Goal: Understand process/instructions

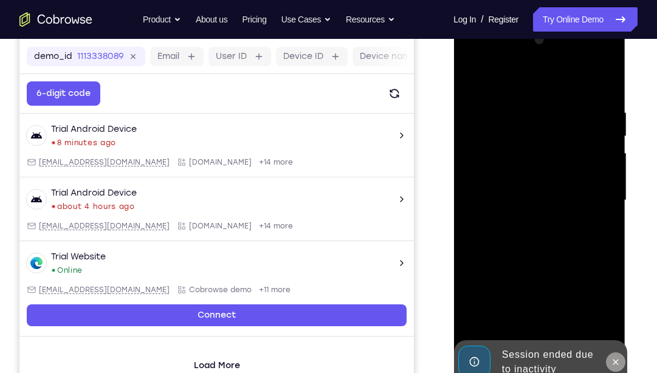
click at [609, 276] on button at bounding box center [614, 361] width 19 height 19
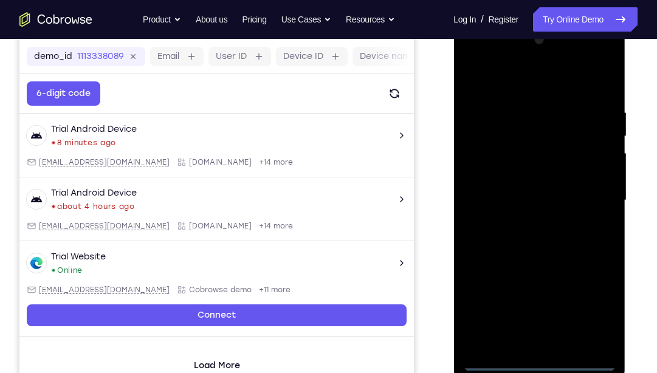
click at [543, 276] on div at bounding box center [538, 200] width 153 height 340
click at [591, 276] on div at bounding box center [538, 200] width 153 height 340
click at [549, 84] on div at bounding box center [538, 200] width 153 height 340
click at [591, 191] on div at bounding box center [538, 200] width 153 height 340
click at [527, 222] on div at bounding box center [538, 200] width 153 height 340
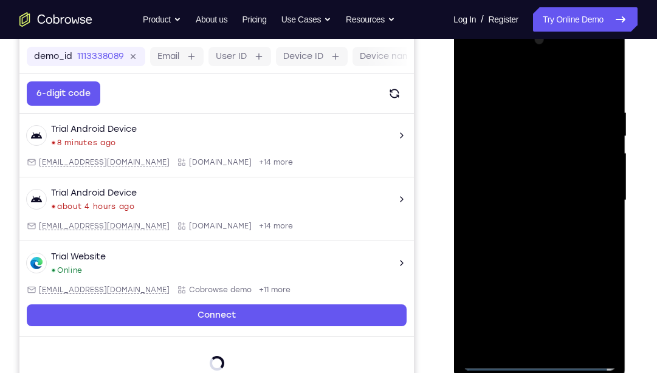
click at [519, 187] on div at bounding box center [538, 200] width 153 height 340
click at [516, 178] on div at bounding box center [538, 200] width 153 height 340
click at [600, 176] on div at bounding box center [538, 200] width 153 height 340
click at [535, 201] on div at bounding box center [538, 200] width 153 height 340
click at [560, 245] on div at bounding box center [538, 200] width 153 height 340
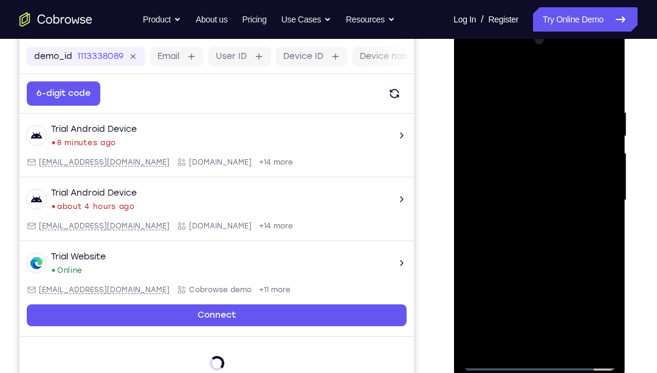
click at [557, 233] on div at bounding box center [538, 200] width 153 height 340
click at [558, 241] on div at bounding box center [538, 200] width 153 height 340
drag, startPoint x: 536, startPoint y: 83, endPoint x: 536, endPoint y: 58, distance: 24.3
click at [536, 58] on div at bounding box center [538, 200] width 153 height 340
click at [560, 253] on div at bounding box center [538, 200] width 153 height 340
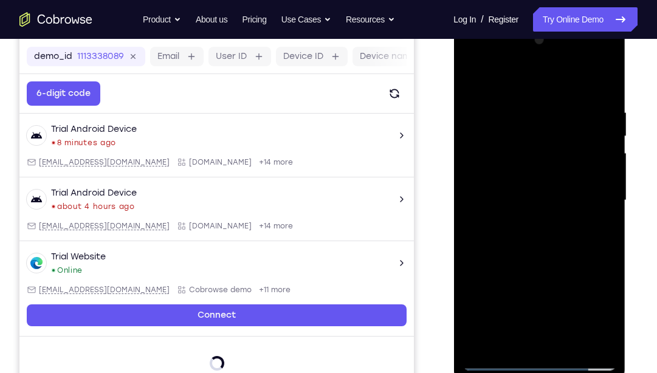
click at [604, 276] on div at bounding box center [538, 200] width 153 height 340
click at [568, 276] on div at bounding box center [538, 200] width 153 height 340
click at [546, 268] on div at bounding box center [538, 200] width 153 height 340
click at [556, 199] on div at bounding box center [538, 200] width 153 height 340
click at [526, 276] on div at bounding box center [538, 200] width 153 height 340
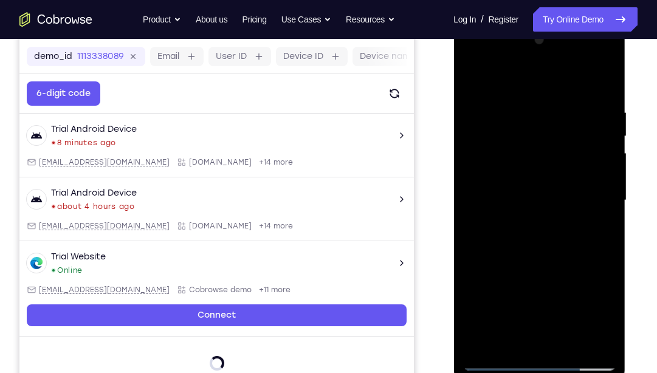
click at [592, 276] on div at bounding box center [538, 200] width 153 height 340
click at [509, 276] on div at bounding box center [538, 200] width 153 height 340
click at [570, 272] on div at bounding box center [538, 200] width 153 height 340
click at [471, 81] on div at bounding box center [538, 200] width 153 height 340
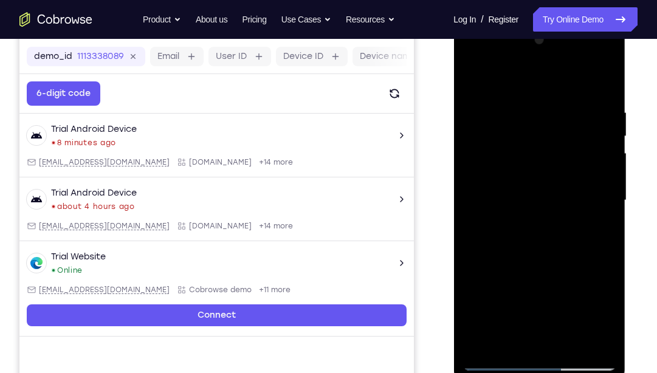
drag, startPoint x: 581, startPoint y: 300, endPoint x: 568, endPoint y: 148, distance: 152.4
click at [568, 148] on div at bounding box center [538, 200] width 153 height 340
drag, startPoint x: 541, startPoint y: 279, endPoint x: 555, endPoint y: 118, distance: 161.6
click at [555, 118] on div at bounding box center [538, 200] width 153 height 340
drag, startPoint x: 552, startPoint y: 244, endPoint x: 563, endPoint y: 70, distance: 173.5
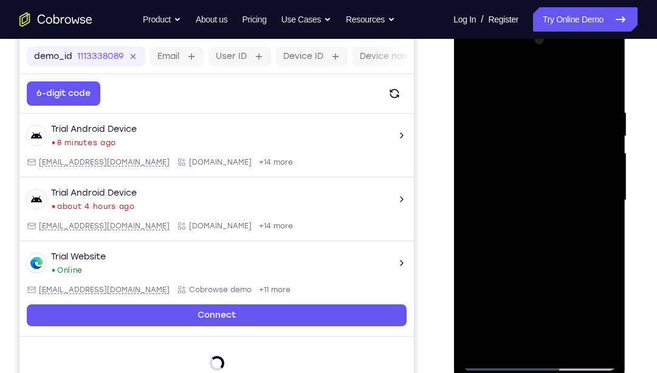
click at [563, 70] on div at bounding box center [538, 200] width 153 height 340
drag, startPoint x: 546, startPoint y: 298, endPoint x: 541, endPoint y: 139, distance: 159.9
click at [541, 139] on div at bounding box center [538, 200] width 153 height 340
drag, startPoint x: 566, startPoint y: 249, endPoint x: 570, endPoint y: 118, distance: 131.3
click at [570, 118] on div at bounding box center [538, 200] width 153 height 340
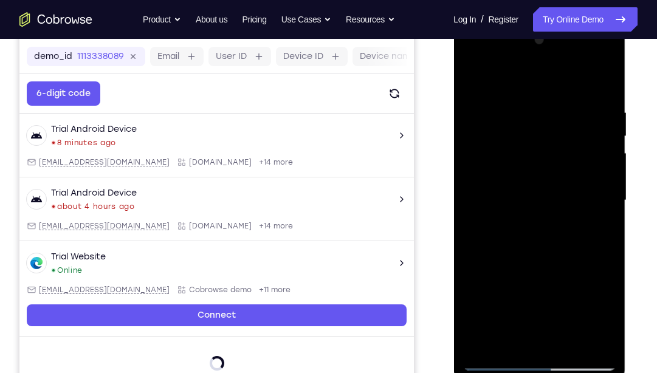
drag, startPoint x: 572, startPoint y: 289, endPoint x: 558, endPoint y: 117, distance: 172.5
click at [558, 117] on div at bounding box center [538, 200] width 153 height 340
click at [513, 276] on div at bounding box center [538, 200] width 153 height 340
click at [559, 81] on div at bounding box center [538, 200] width 153 height 340
drag, startPoint x: 546, startPoint y: 142, endPoint x: 548, endPoint y: 186, distance: 43.8
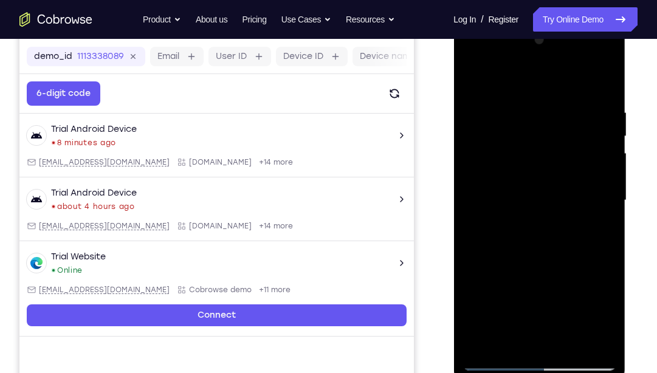
click at [548, 186] on div at bounding box center [538, 200] width 153 height 340
click at [529, 136] on div at bounding box center [538, 200] width 153 height 340
click at [567, 276] on div at bounding box center [538, 200] width 153 height 340
click at [528, 194] on div at bounding box center [538, 200] width 153 height 340
click at [474, 81] on div at bounding box center [538, 200] width 153 height 340
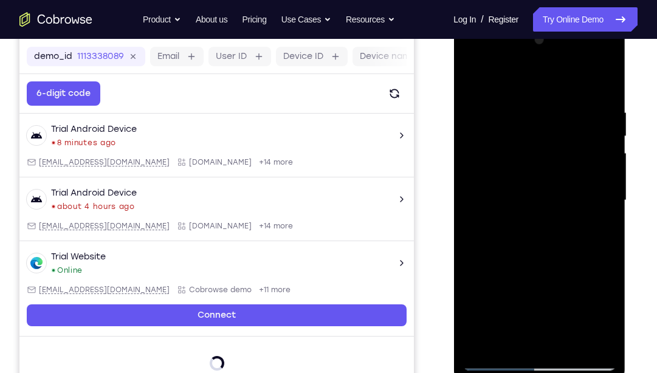
click at [560, 197] on div at bounding box center [538, 200] width 153 height 340
click at [472, 80] on div at bounding box center [538, 200] width 153 height 340
click at [521, 104] on div at bounding box center [538, 200] width 153 height 340
click at [600, 83] on div at bounding box center [538, 200] width 153 height 340
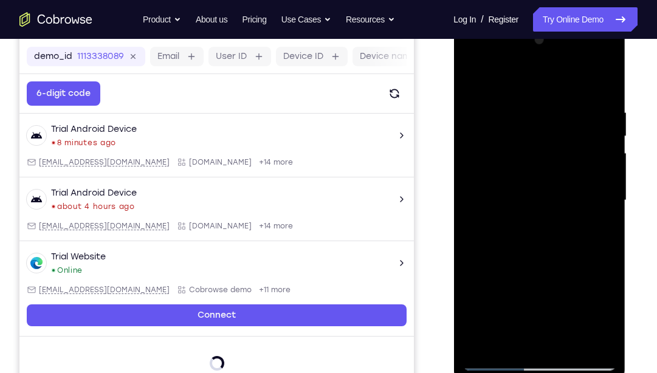
click at [568, 276] on div at bounding box center [538, 200] width 153 height 340
drag, startPoint x: 536, startPoint y: 177, endPoint x: 552, endPoint y: 349, distance: 172.7
click at [552, 276] on div at bounding box center [538, 200] width 153 height 340
click at [605, 276] on div at bounding box center [538, 200] width 153 height 340
click at [481, 80] on div at bounding box center [538, 200] width 153 height 340
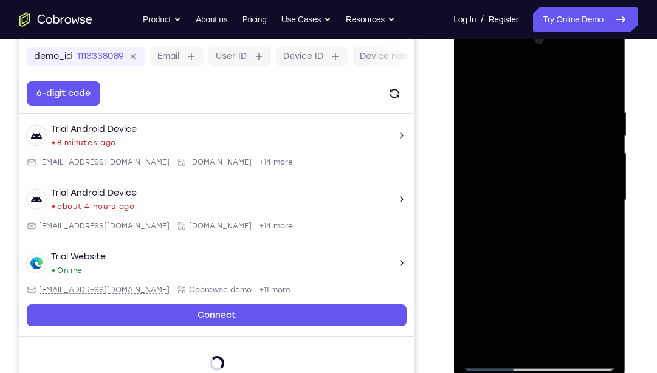
click at [569, 276] on div at bounding box center [538, 200] width 153 height 340
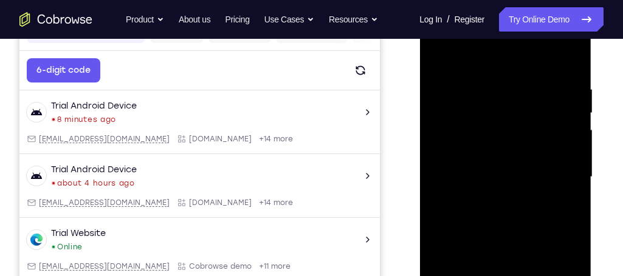
scroll to position [202, 0]
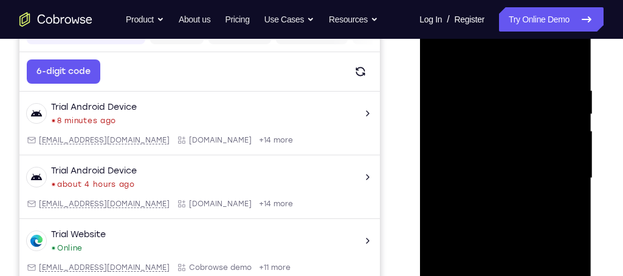
click at [450, 100] on div at bounding box center [504, 179] width 153 height 340
click at [501, 231] on div at bounding box center [504, 179] width 153 height 340
click at [569, 62] on div at bounding box center [504, 179] width 153 height 340
click at [442, 53] on div at bounding box center [504, 179] width 153 height 340
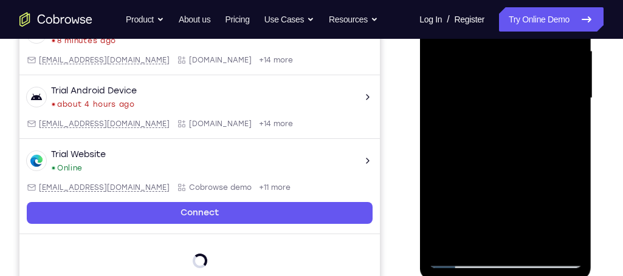
scroll to position [283, 0]
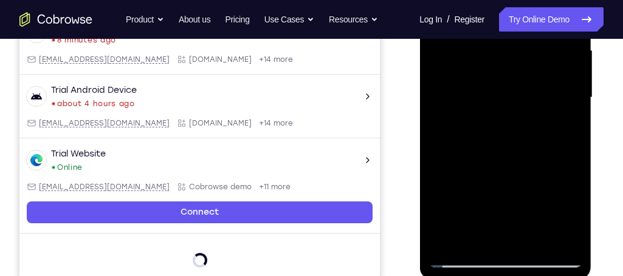
click at [537, 242] on div at bounding box center [504, 98] width 153 height 340
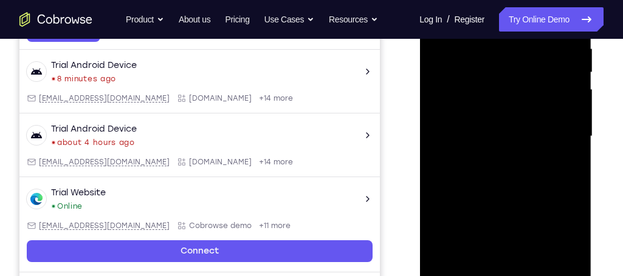
scroll to position [247, 0]
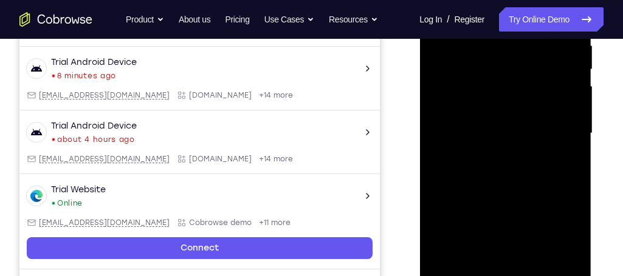
drag, startPoint x: 503, startPoint y: 109, endPoint x: 525, endPoint y: 301, distance: 193.8
click at [525, 276] on div at bounding box center [504, 134] width 153 height 340
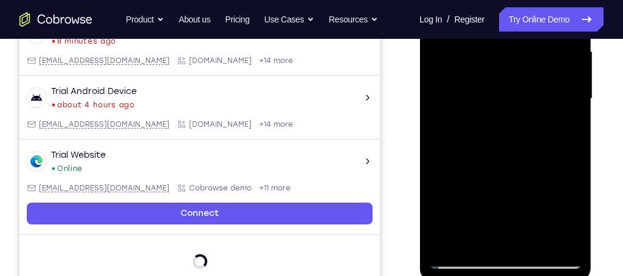
scroll to position [282, 0]
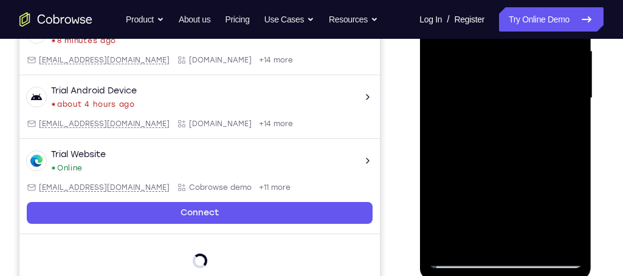
click at [513, 98] on div at bounding box center [504, 98] width 153 height 340
click at [537, 210] on div at bounding box center [504, 98] width 153 height 340
click at [454, 212] on div at bounding box center [504, 98] width 153 height 340
click at [464, 156] on div at bounding box center [504, 98] width 153 height 340
click at [522, 128] on div at bounding box center [504, 98] width 153 height 340
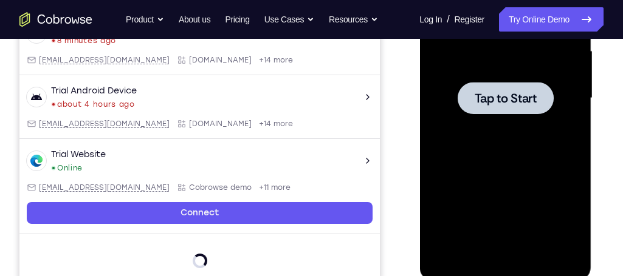
click at [501, 101] on span "Tap to Start" at bounding box center [505, 98] width 62 height 12
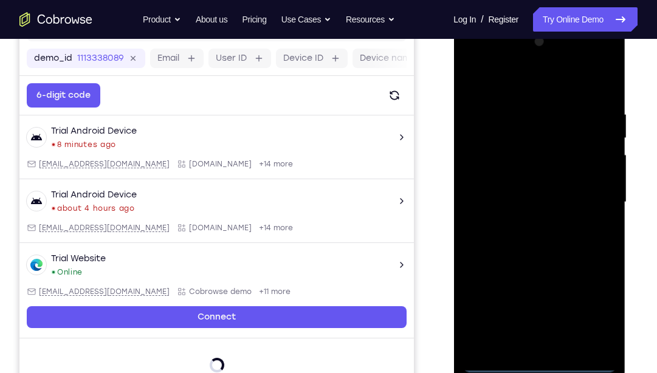
scroll to position [179, 0]
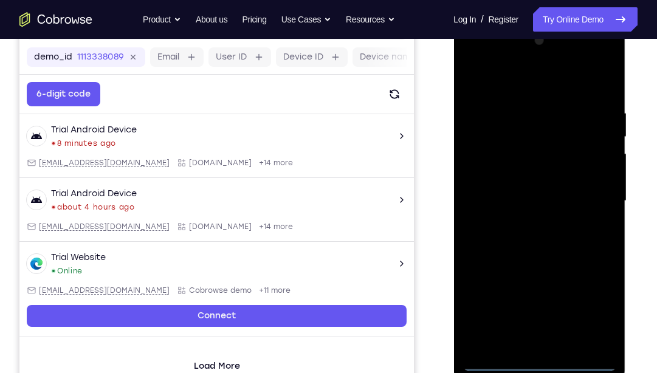
click at [541, 276] on div at bounding box center [538, 201] width 153 height 340
click at [590, 276] on div at bounding box center [538, 201] width 153 height 340
click at [558, 87] on div at bounding box center [538, 201] width 153 height 340
click at [587, 199] on div at bounding box center [538, 201] width 153 height 340
click at [528, 221] on div at bounding box center [538, 201] width 153 height 340
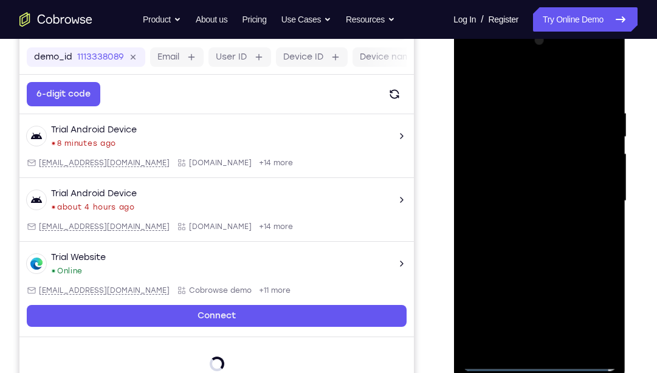
click at [541, 194] on div at bounding box center [538, 201] width 153 height 340
click at [526, 176] on div at bounding box center [538, 201] width 153 height 340
click at [540, 199] on div at bounding box center [538, 201] width 153 height 340
click at [546, 242] on div at bounding box center [538, 201] width 153 height 340
click at [564, 251] on div at bounding box center [538, 201] width 153 height 340
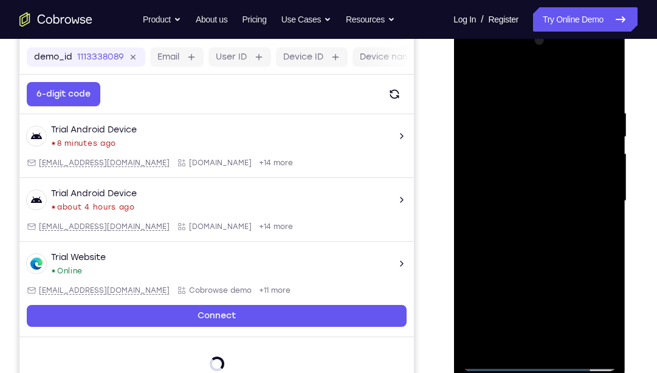
click at [565, 276] on div at bounding box center [538, 201] width 153 height 340
click at [542, 267] on div at bounding box center [538, 201] width 153 height 340
click at [553, 196] on div at bounding box center [538, 201] width 153 height 340
click at [564, 276] on div at bounding box center [538, 201] width 153 height 340
click at [489, 276] on div at bounding box center [538, 201] width 153 height 340
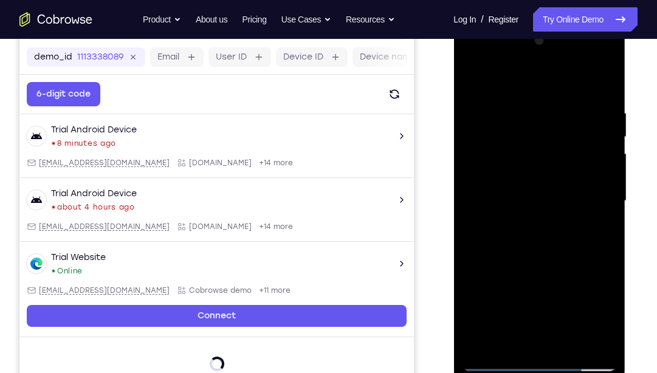
click at [504, 276] on div at bounding box center [538, 201] width 153 height 340
click at [490, 276] on div at bounding box center [538, 201] width 153 height 340
click at [495, 276] on div at bounding box center [538, 201] width 153 height 340
click at [541, 204] on div at bounding box center [538, 201] width 153 height 340
click at [552, 276] on div at bounding box center [538, 201] width 153 height 340
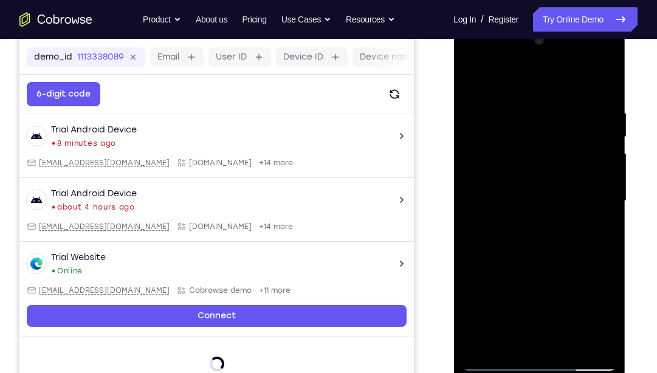
click at [591, 276] on div at bounding box center [538, 201] width 153 height 340
click at [543, 256] on div at bounding box center [538, 201] width 153 height 340
click at [543, 233] on div at bounding box center [538, 201] width 153 height 340
click at [599, 276] on div at bounding box center [538, 201] width 153 height 340
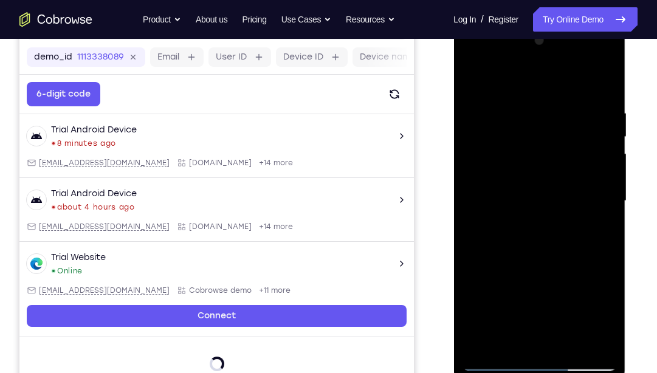
click at [599, 276] on div at bounding box center [538, 201] width 153 height 340
click at [601, 231] on div at bounding box center [538, 201] width 153 height 340
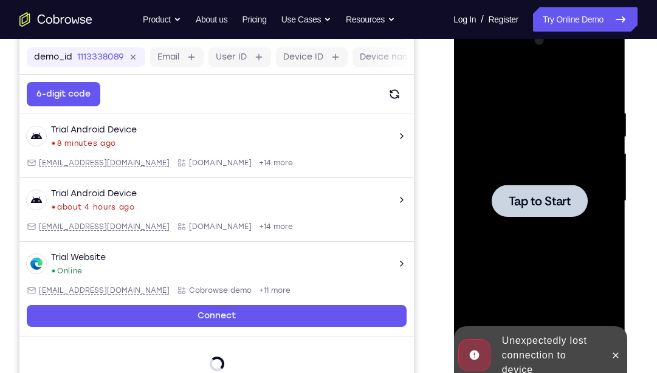
click at [547, 199] on span "Tap to Start" at bounding box center [539, 201] width 62 height 12
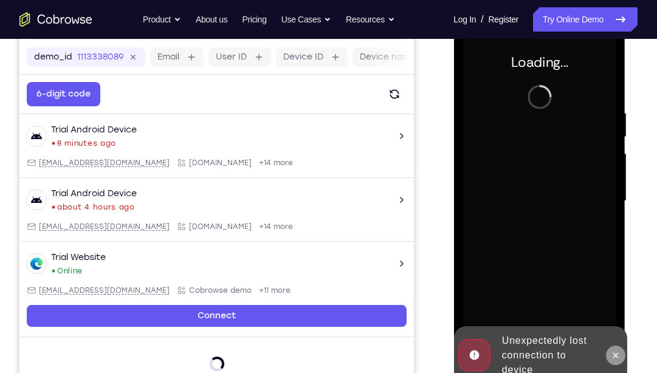
click at [616, 276] on button at bounding box center [614, 355] width 19 height 19
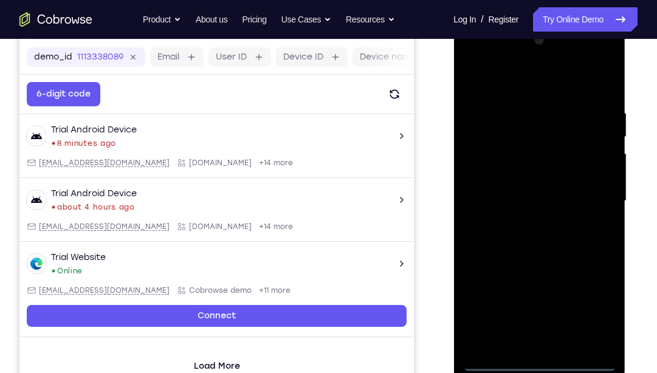
click at [542, 276] on div at bounding box center [538, 201] width 153 height 340
click at [597, 276] on div at bounding box center [538, 201] width 153 height 340
click at [533, 83] on div at bounding box center [538, 201] width 153 height 340
click at [589, 191] on div at bounding box center [538, 201] width 153 height 340
click at [552, 276] on div at bounding box center [538, 201] width 153 height 340
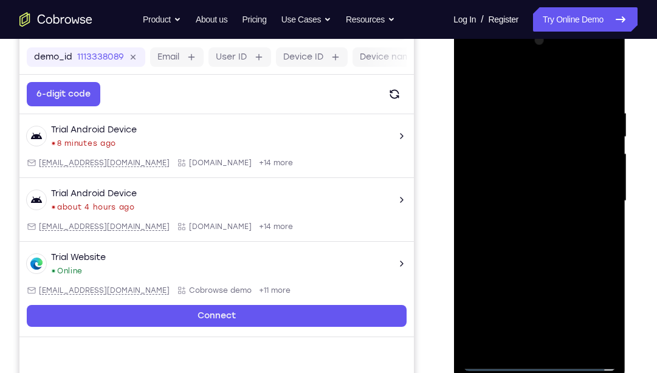
click at [529, 193] on div at bounding box center [538, 201] width 153 height 340
click at [512, 173] on div at bounding box center [538, 201] width 153 height 340
click at [539, 198] on div at bounding box center [538, 201] width 153 height 340
click at [541, 234] on div at bounding box center [538, 201] width 153 height 340
click at [549, 234] on div at bounding box center [538, 201] width 153 height 340
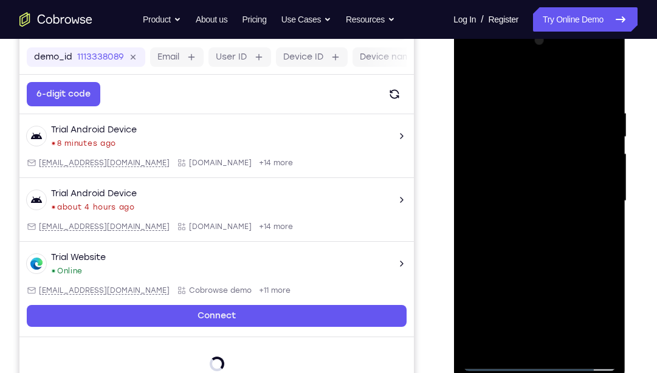
drag, startPoint x: 537, startPoint y: 88, endPoint x: 541, endPoint y: 60, distance: 28.8
click at [541, 60] on div at bounding box center [538, 201] width 153 height 340
click at [568, 276] on div at bounding box center [538, 201] width 153 height 340
click at [552, 262] on div at bounding box center [538, 201] width 153 height 340
click at [570, 193] on div at bounding box center [538, 201] width 153 height 340
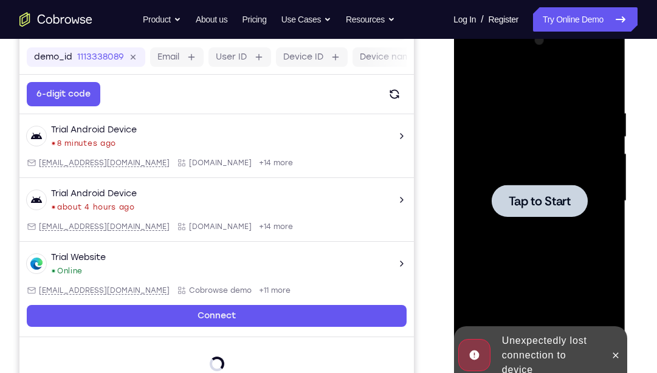
click at [554, 197] on span "Tap to Start" at bounding box center [539, 201] width 62 height 12
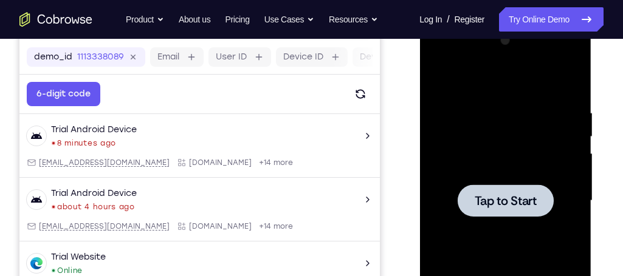
click at [528, 190] on div at bounding box center [505, 201] width 96 height 32
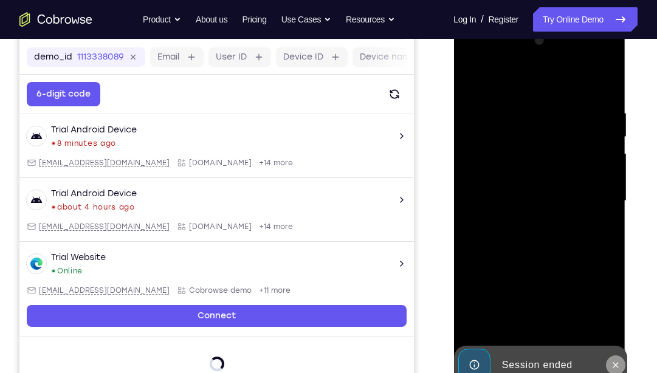
click at [618, 276] on icon at bounding box center [615, 365] width 10 height 10
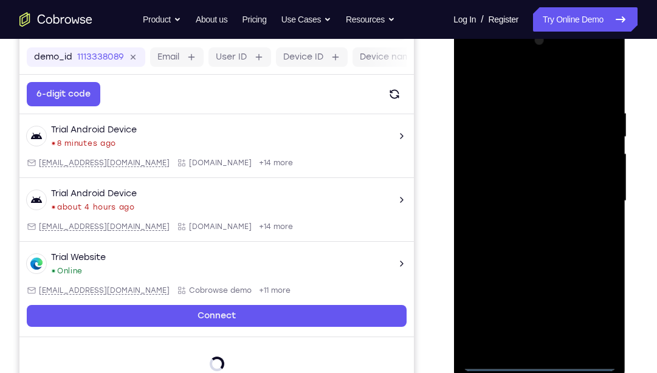
click at [546, 276] on div at bounding box center [538, 201] width 153 height 340
click at [594, 276] on div at bounding box center [538, 201] width 153 height 340
click at [589, 276] on div at bounding box center [538, 201] width 153 height 340
click at [548, 82] on div at bounding box center [538, 201] width 153 height 340
click at [589, 194] on div at bounding box center [538, 201] width 153 height 340
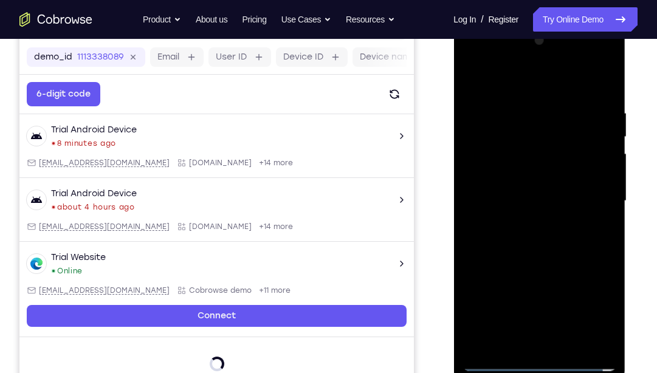
click at [529, 222] on div at bounding box center [538, 201] width 153 height 340
click at [527, 222] on div at bounding box center [538, 201] width 153 height 340
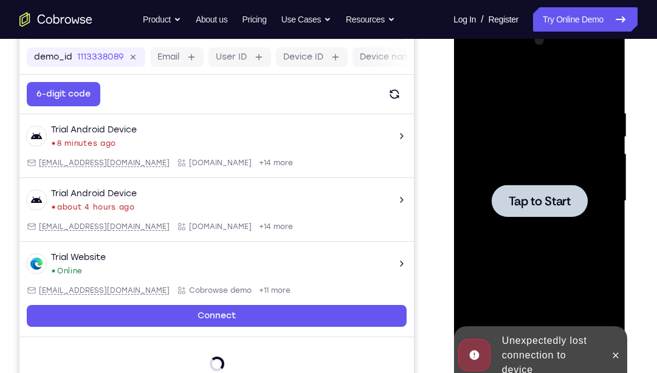
click at [539, 197] on span "Tap to Start" at bounding box center [539, 201] width 62 height 12
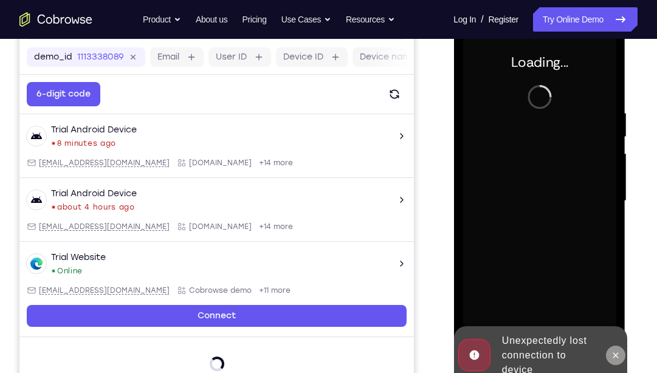
click at [618, 276] on icon at bounding box center [615, 356] width 10 height 10
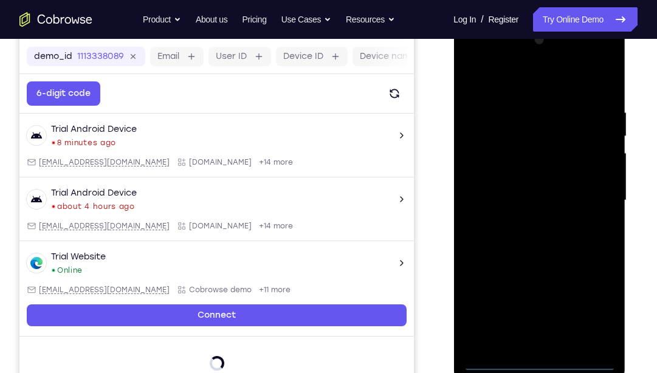
scroll to position [180, 0]
click at [541, 276] on div at bounding box center [538, 200] width 153 height 340
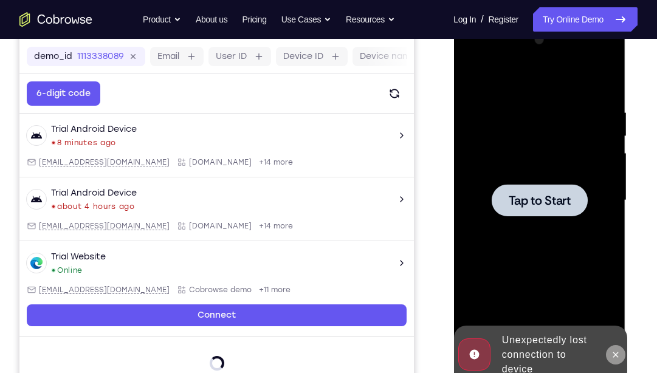
click at [614, 276] on icon at bounding box center [615, 355] width 10 height 10
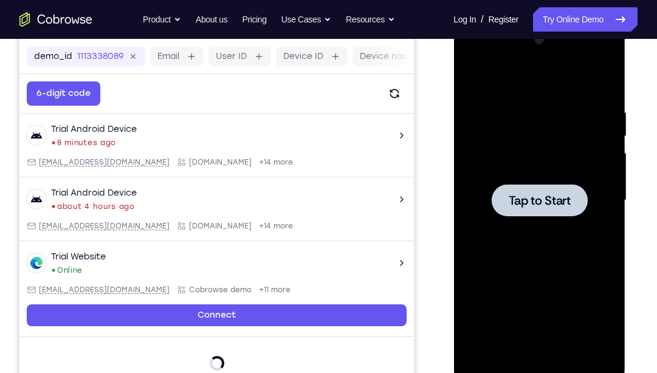
click at [563, 204] on span "Tap to Start" at bounding box center [539, 200] width 62 height 12
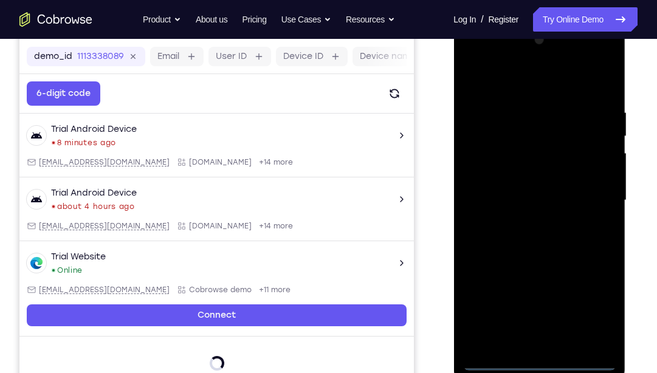
click at [536, 276] on div at bounding box center [538, 200] width 153 height 340
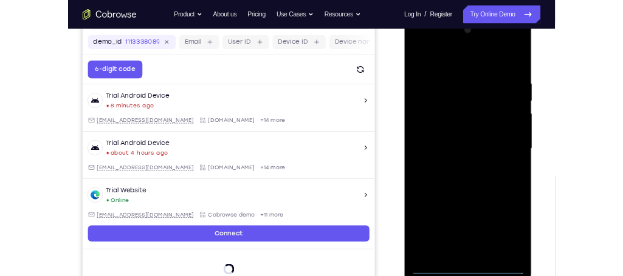
scroll to position [179, 0]
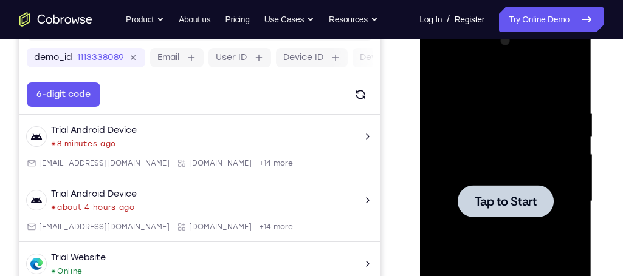
click at [509, 206] on span "Tap to Start" at bounding box center [505, 202] width 62 height 12
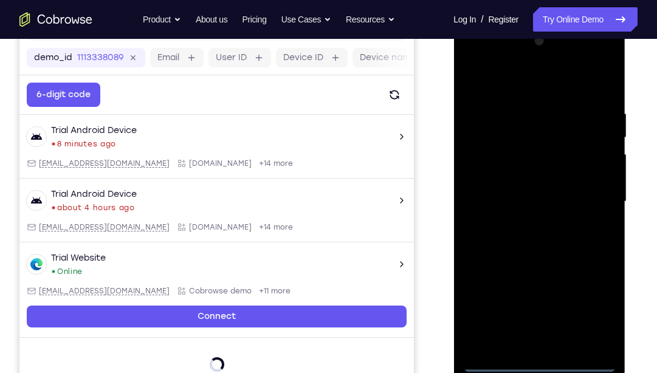
click at [541, 276] on div at bounding box center [538, 202] width 153 height 340
click at [590, 276] on div at bounding box center [538, 202] width 153 height 340
click at [555, 85] on div at bounding box center [538, 202] width 153 height 340
click at [592, 197] on div at bounding box center [538, 202] width 153 height 340
click at [529, 224] on div at bounding box center [538, 202] width 153 height 340
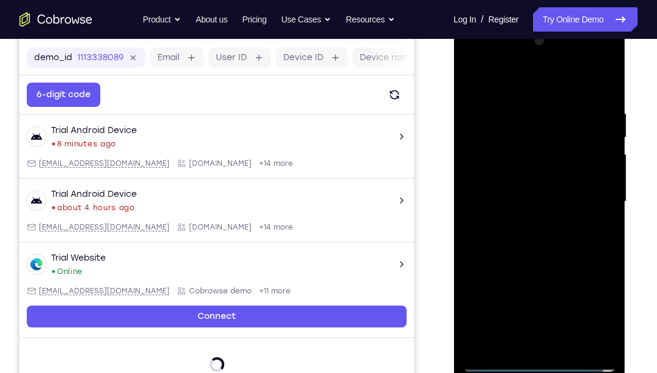
click at [546, 191] on div at bounding box center [538, 202] width 153 height 340
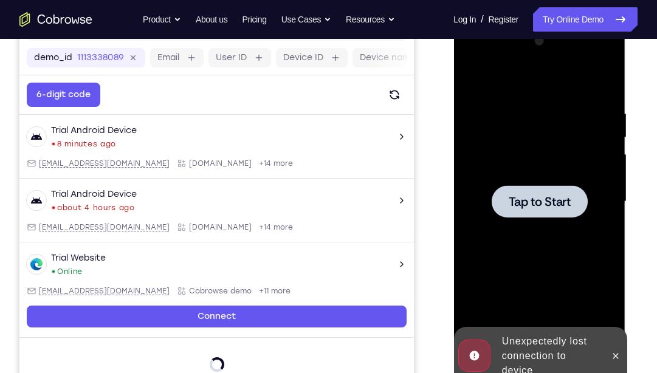
click at [541, 200] on span "Tap to Start" at bounding box center [539, 202] width 62 height 12
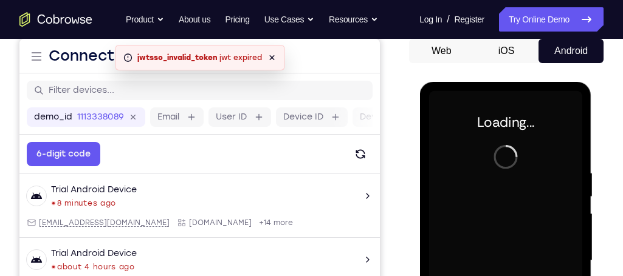
scroll to position [118, 0]
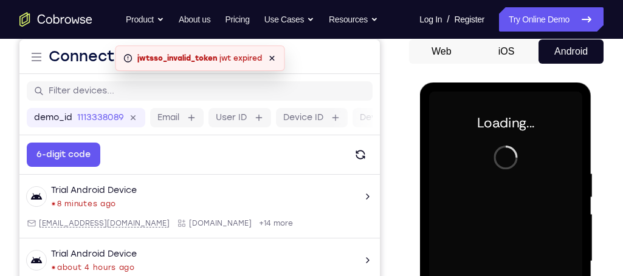
click at [509, 52] on button "iOS" at bounding box center [506, 51] width 65 height 24
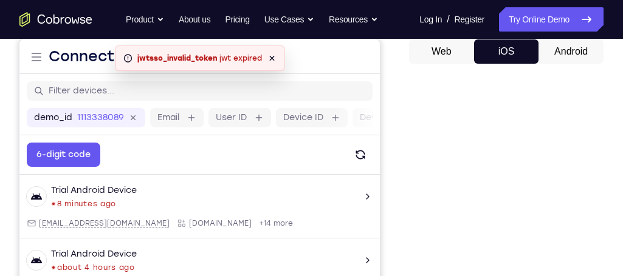
click at [467, 54] on button "Web" at bounding box center [441, 51] width 65 height 24
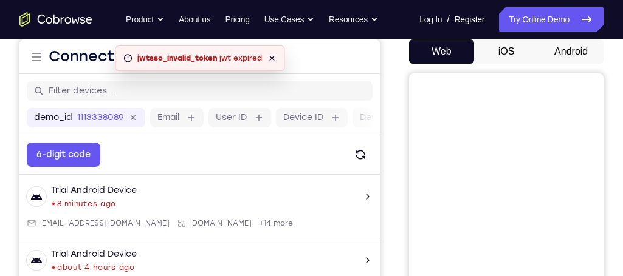
click at [560, 44] on button "Android" at bounding box center [570, 51] width 65 height 24
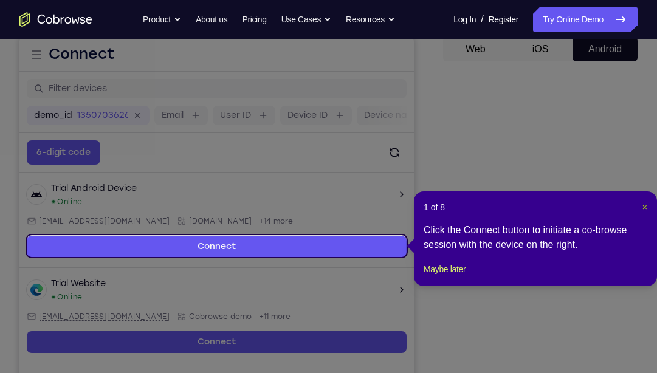
click at [622, 210] on span "×" at bounding box center [644, 207] width 5 height 10
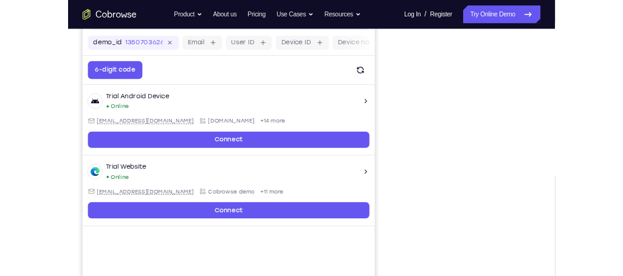
scroll to position [179, 0]
